Goal: Find specific page/section: Find specific page/section

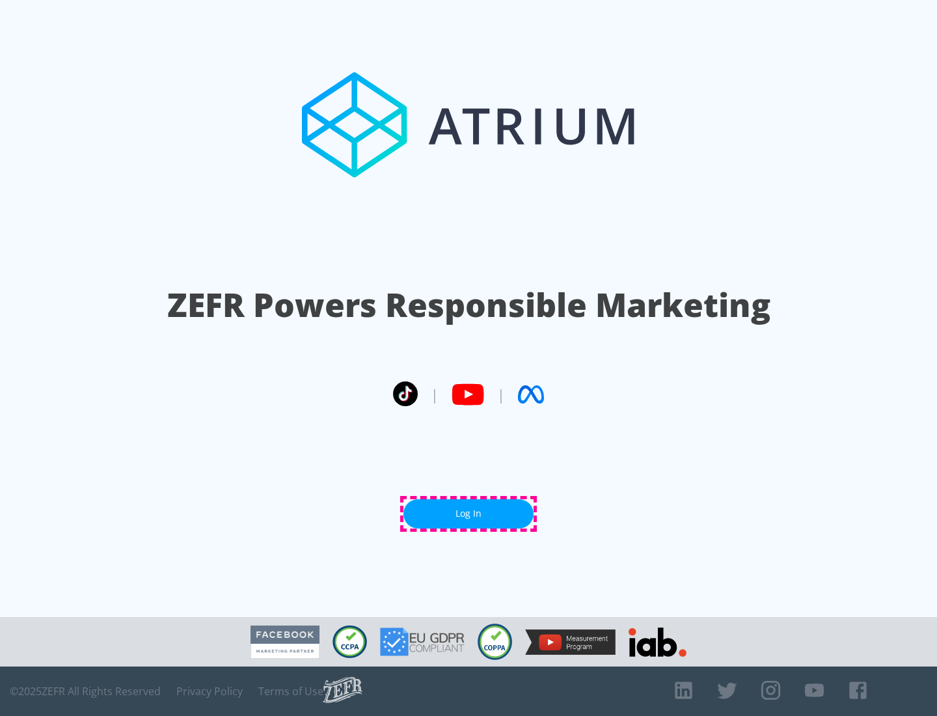
click at [469, 513] on link "Log In" at bounding box center [468, 513] width 130 height 29
